Goal: Task Accomplishment & Management: Manage account settings

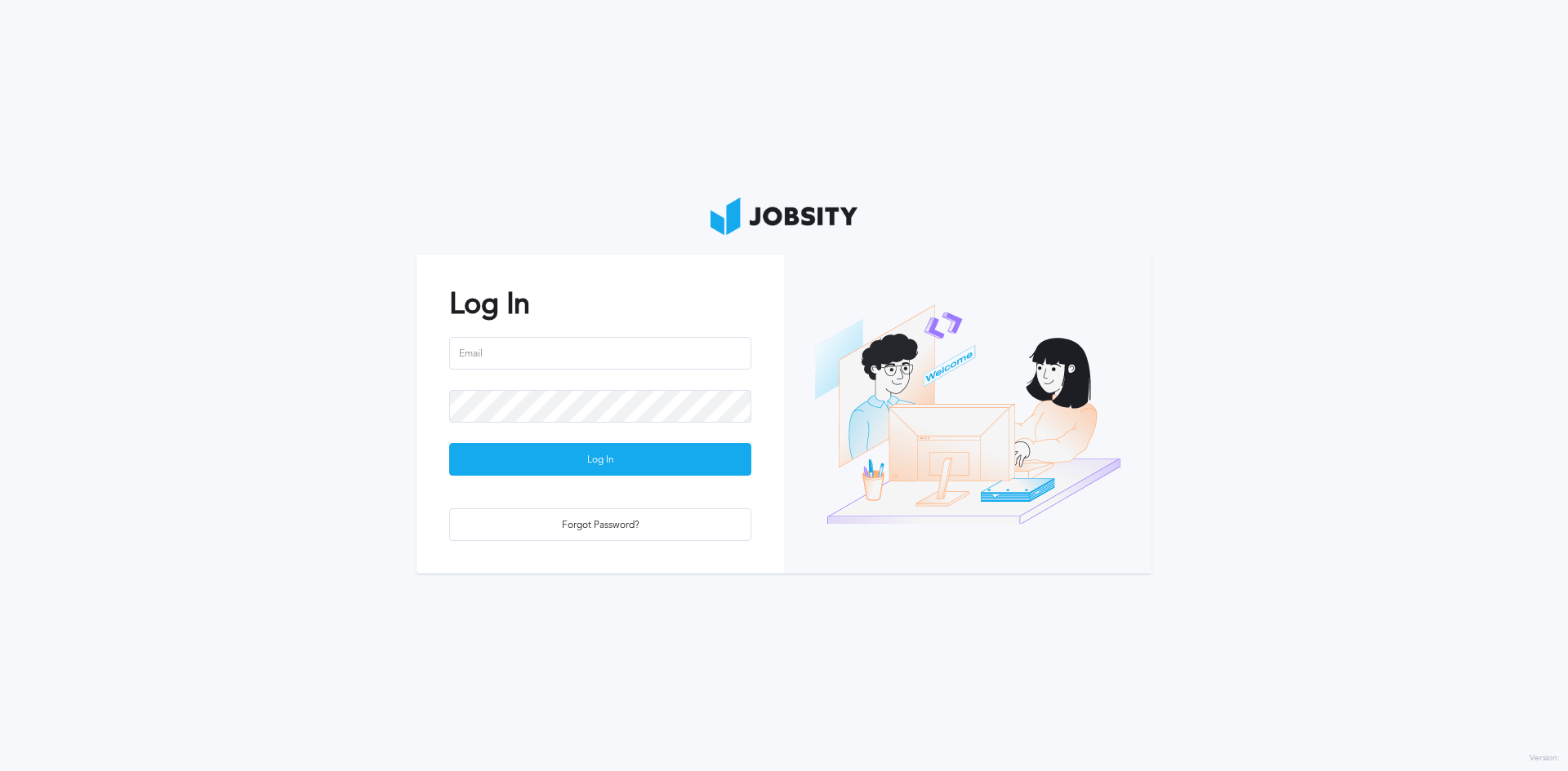
click at [595, 360] on input "email" at bounding box center [600, 353] width 302 height 33
type input "rpcajr"
type input "[EMAIL_ADDRESS][PERSON_NAME][DOMAIN_NAME]"
click at [449, 443] on button "Log In" at bounding box center [600, 459] width 302 height 33
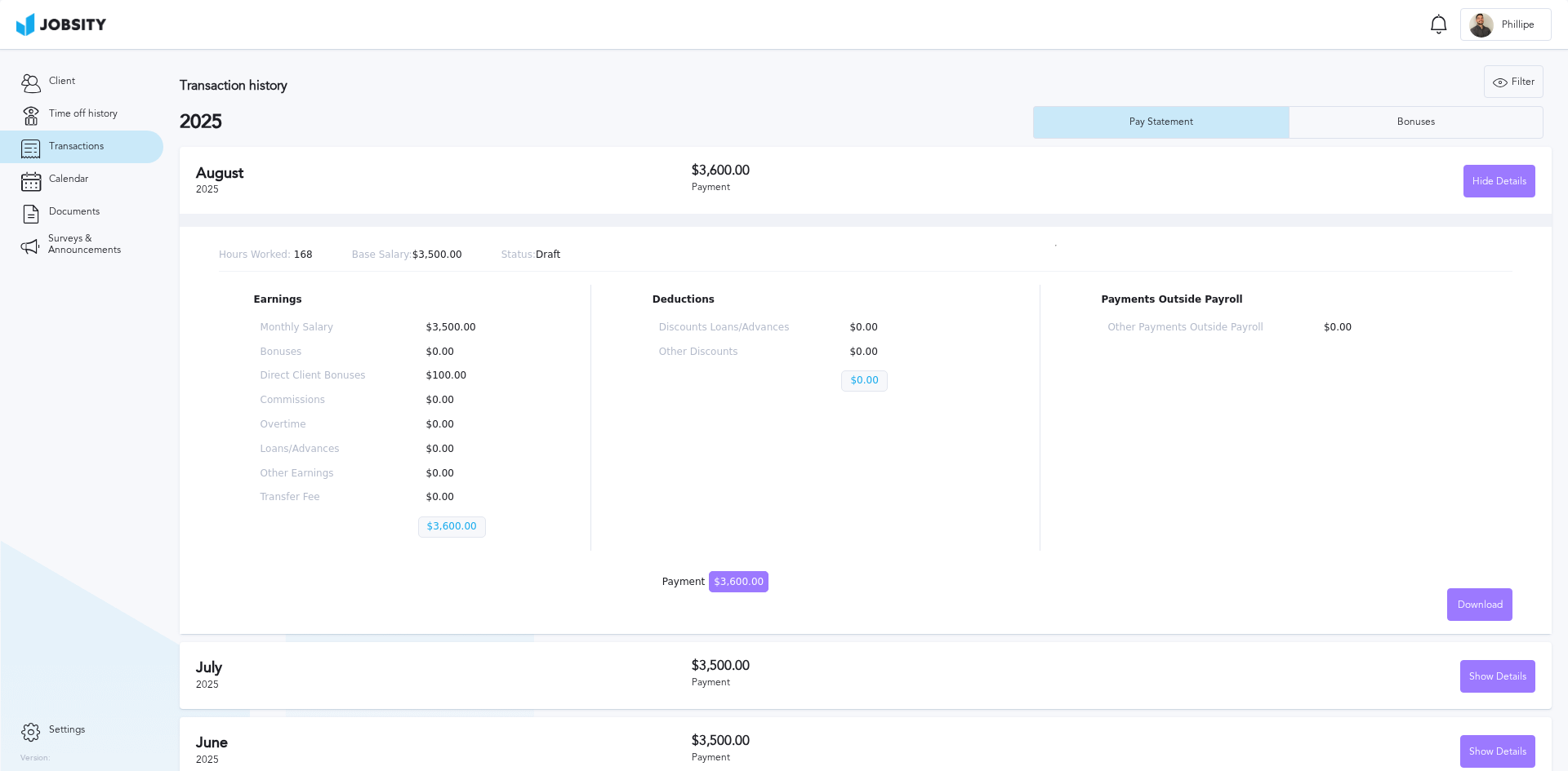
click at [1229, 196] on div "Hide Details" at bounding box center [1324, 181] width 422 height 33
click at [1504, 168] on div "Hide Details" at bounding box center [1499, 182] width 70 height 33
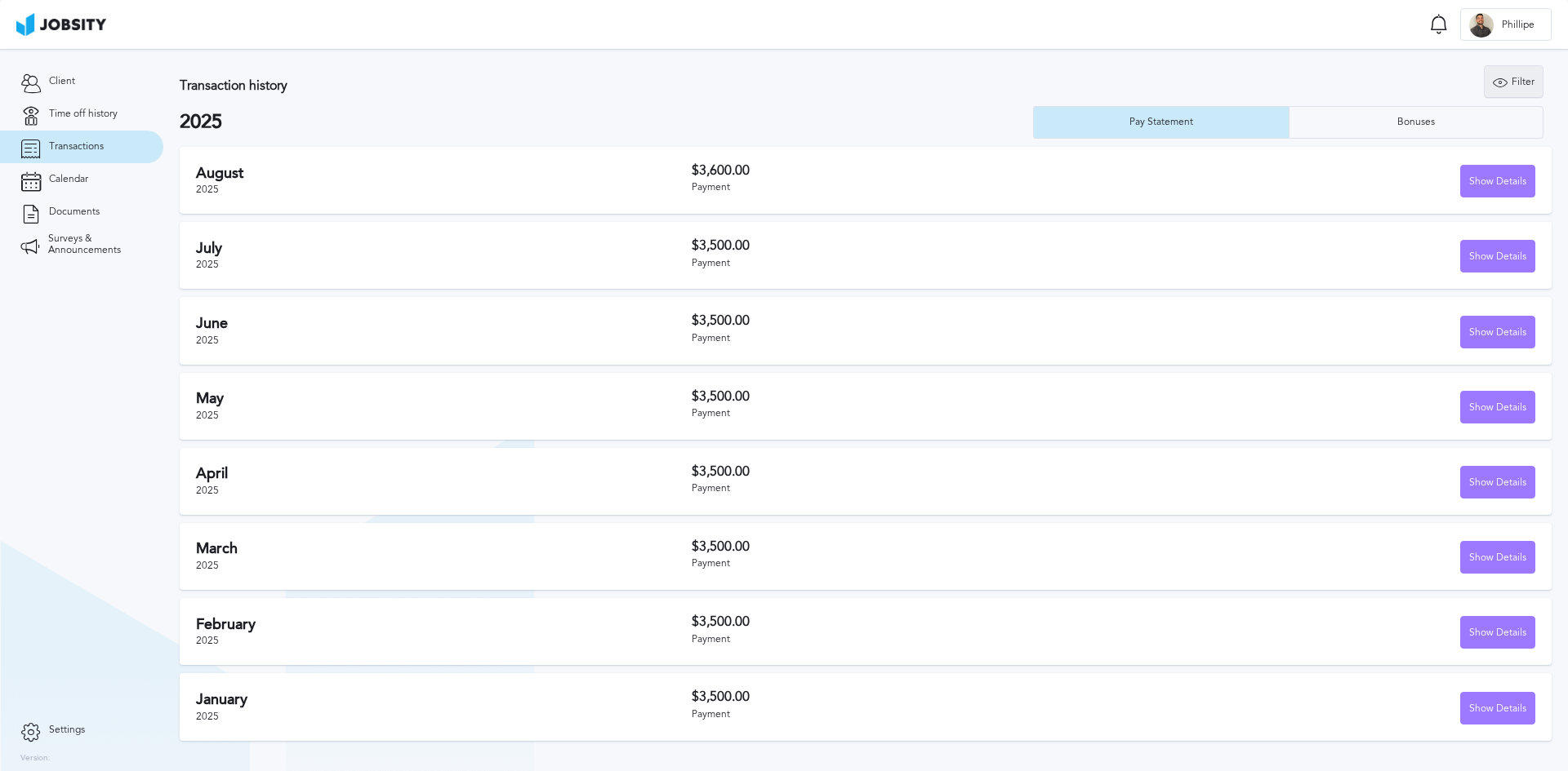
click at [1531, 85] on div "Filter" at bounding box center [1512, 82] width 58 height 33
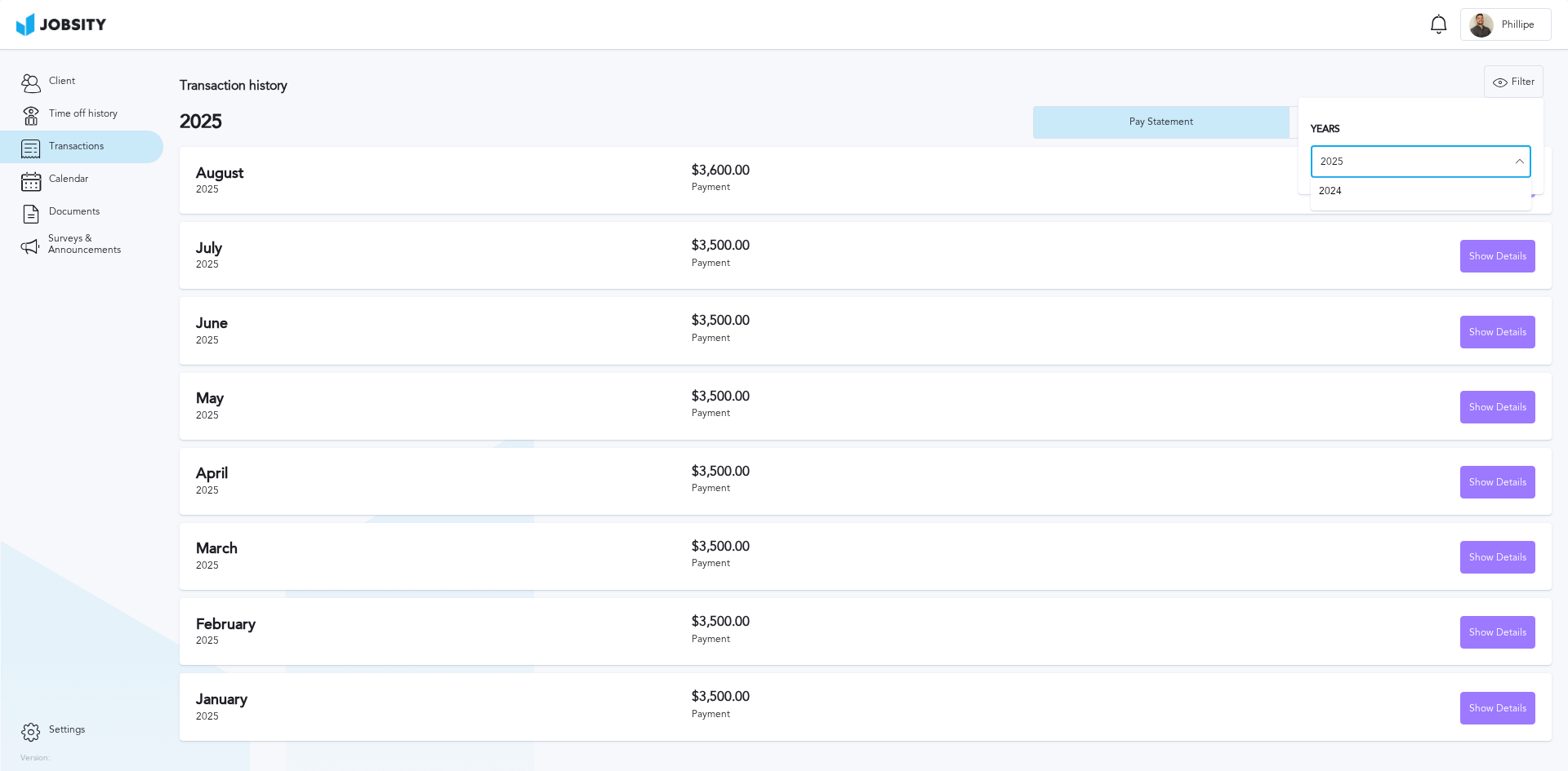
click at [1446, 158] on input "2025" at bounding box center [1421, 161] width 221 height 33
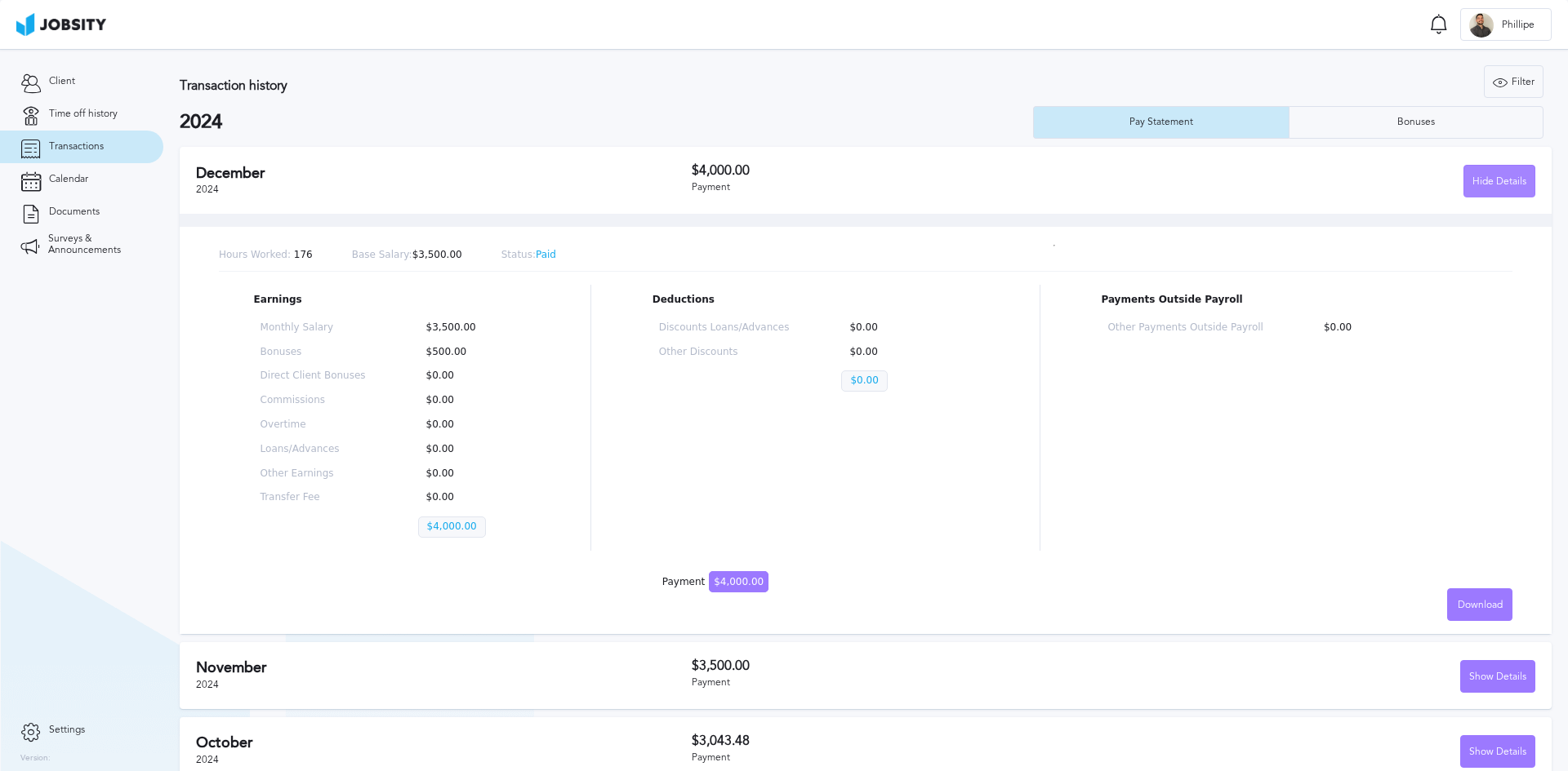
click at [1507, 177] on div "Hide Details" at bounding box center [1499, 182] width 70 height 33
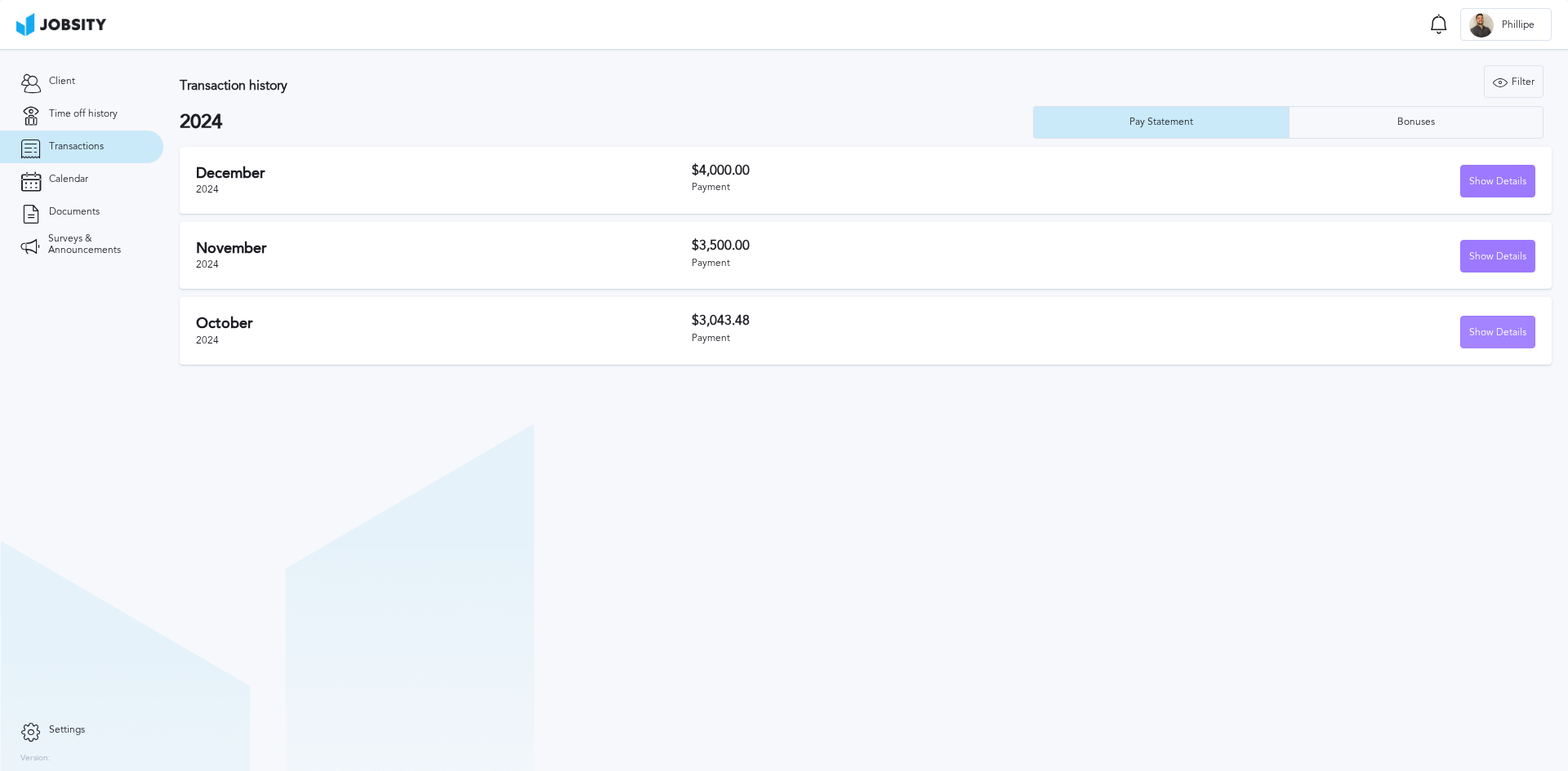
click at [1490, 336] on div "Show Details" at bounding box center [1497, 333] width 74 height 33
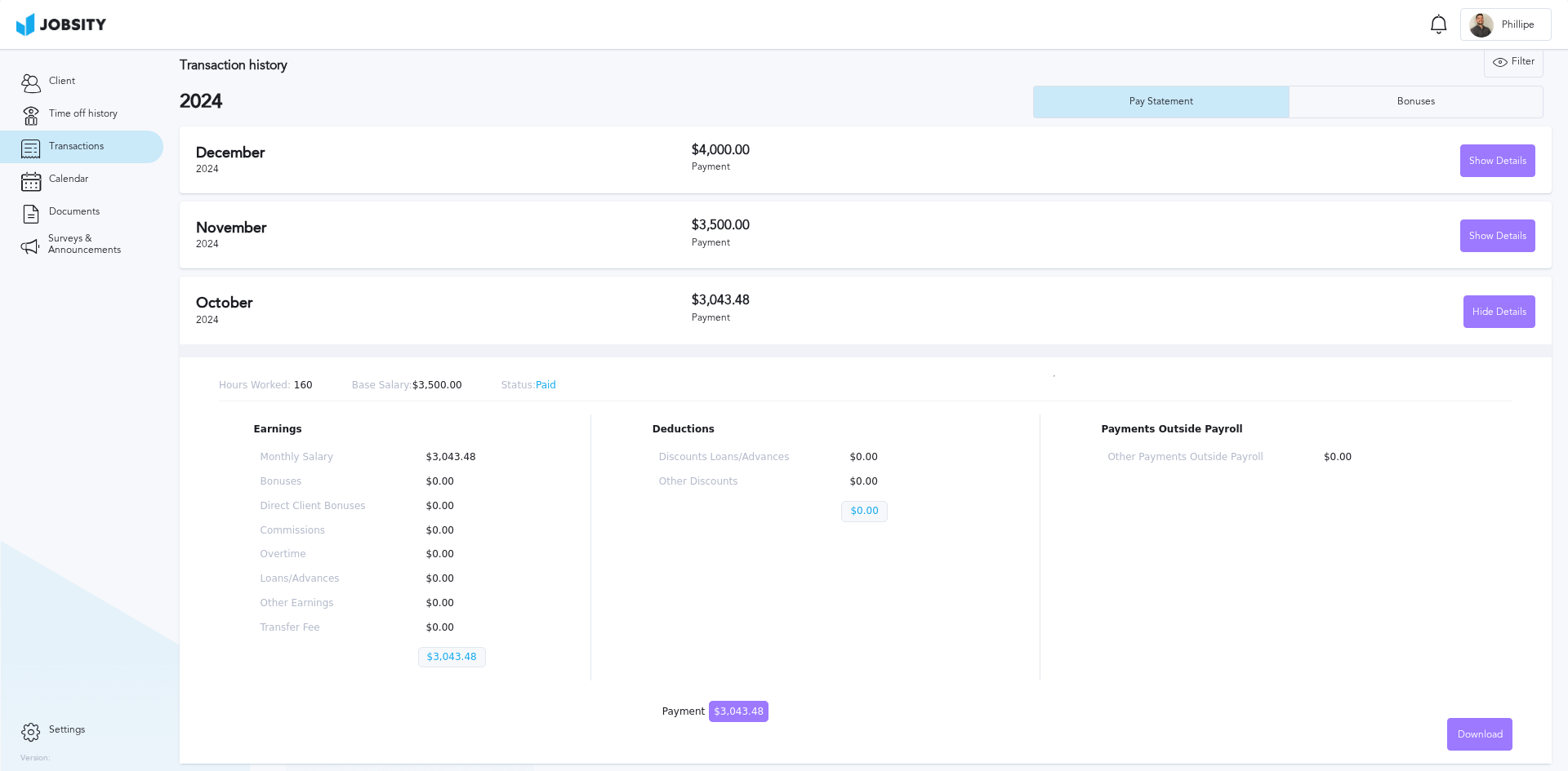
scroll to position [22, 0]
click at [1473, 725] on div "Download" at bounding box center [1479, 734] width 64 height 33
click at [1468, 733] on li "English" at bounding box center [1466, 733] width 65 height 33
click at [1490, 312] on div "Hide Details" at bounding box center [1499, 311] width 70 height 33
